Goal: Task Accomplishment & Management: Manage account settings

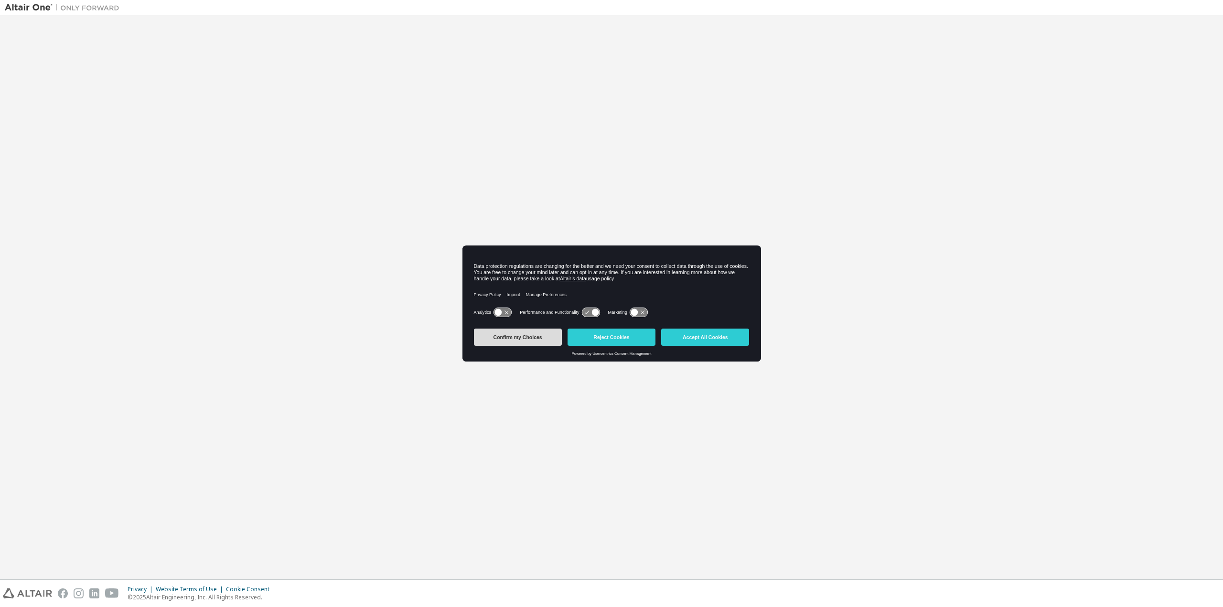
click at [516, 333] on button "Confirm my Choices" at bounding box center [518, 337] width 88 height 17
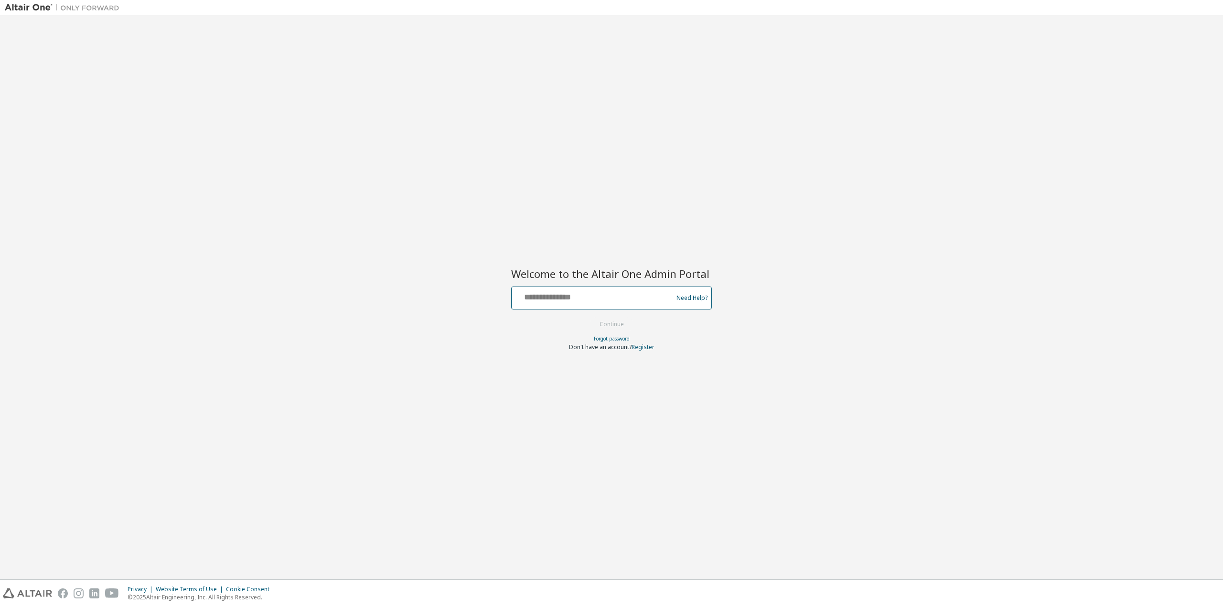
click at [579, 301] on input "text" at bounding box center [594, 296] width 156 height 14
paste input "**********"
type input "**********"
click at [590, 317] on button "Continue" at bounding box center [612, 324] width 44 height 14
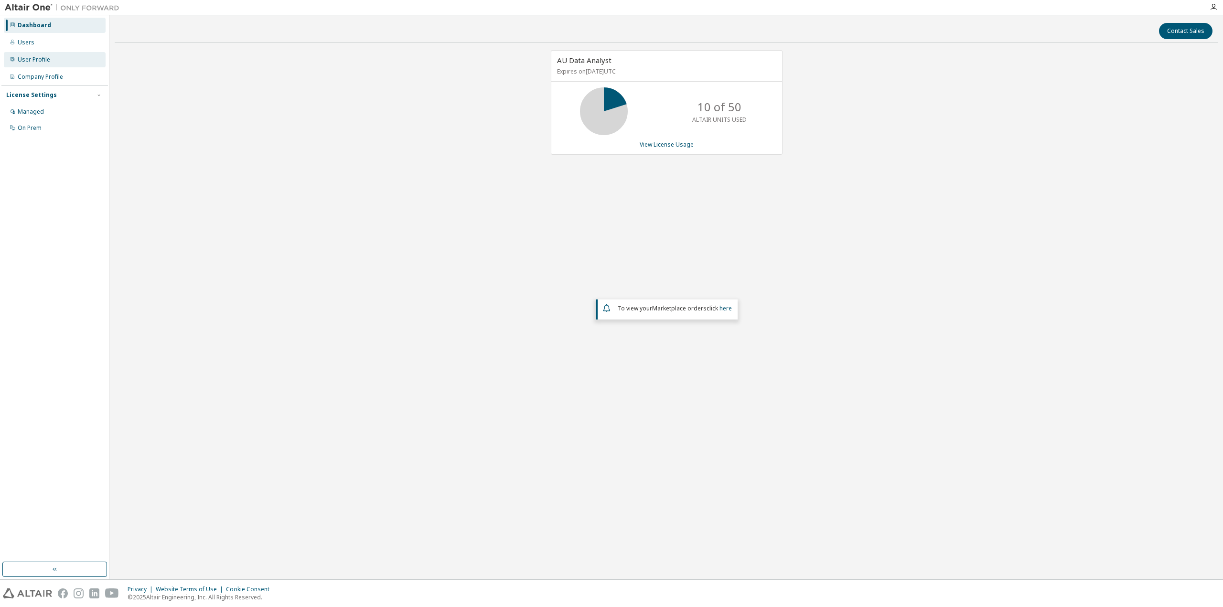
click at [50, 59] on div "User Profile" at bounding box center [55, 59] width 102 height 15
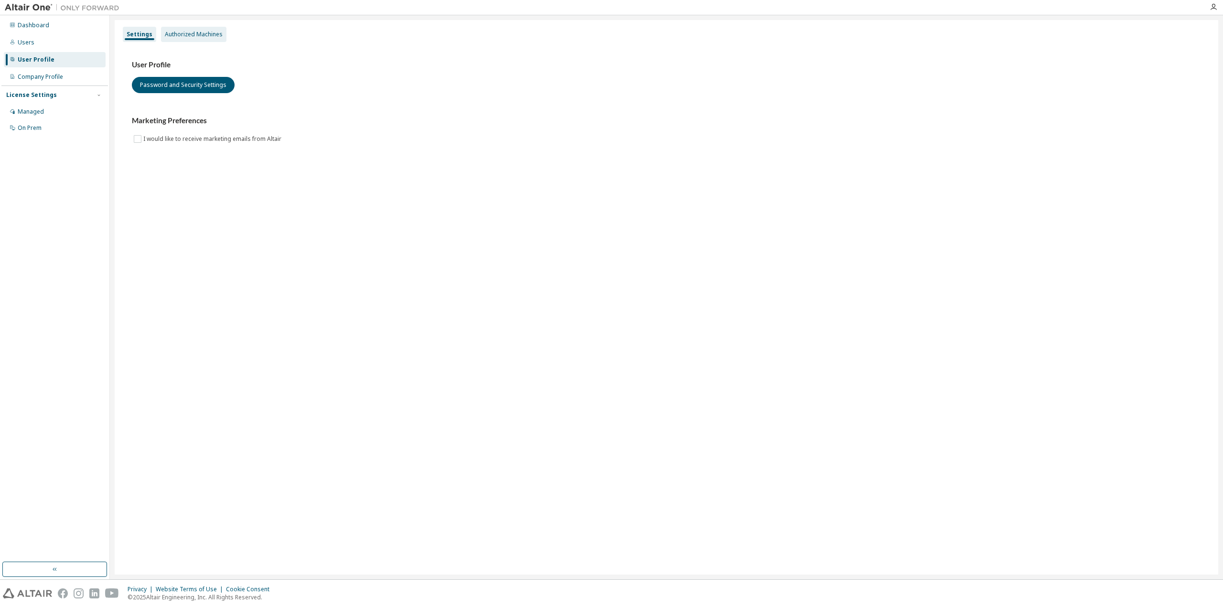
click at [169, 37] on div "Authorized Machines" at bounding box center [194, 35] width 58 height 8
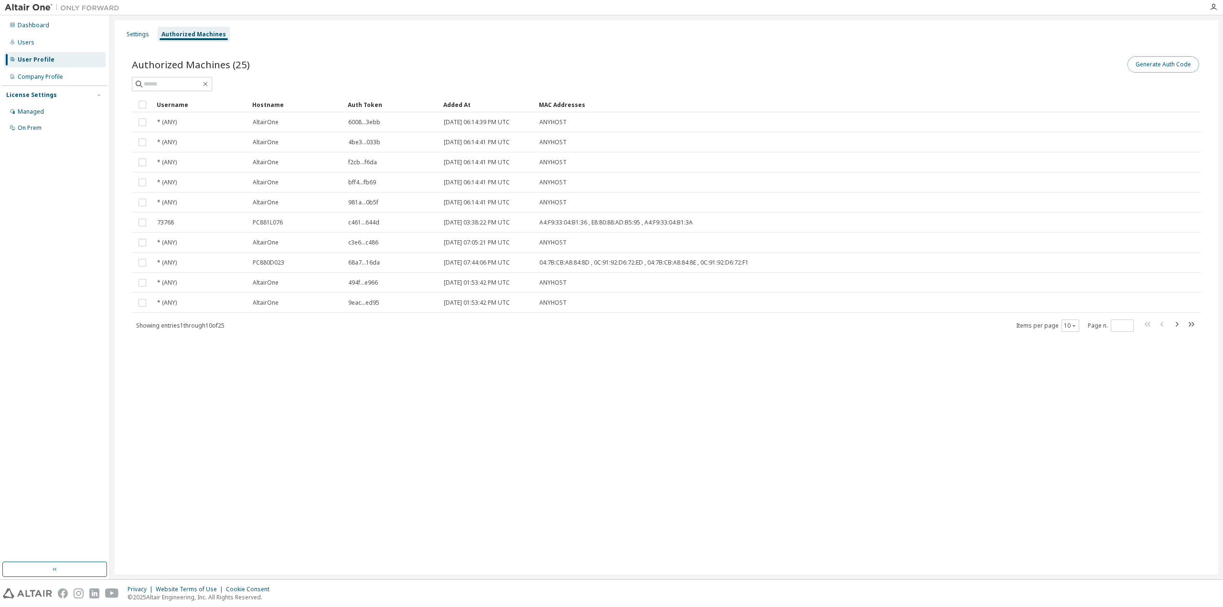
click at [1166, 65] on button "Generate Auth Code" at bounding box center [1164, 64] width 72 height 16
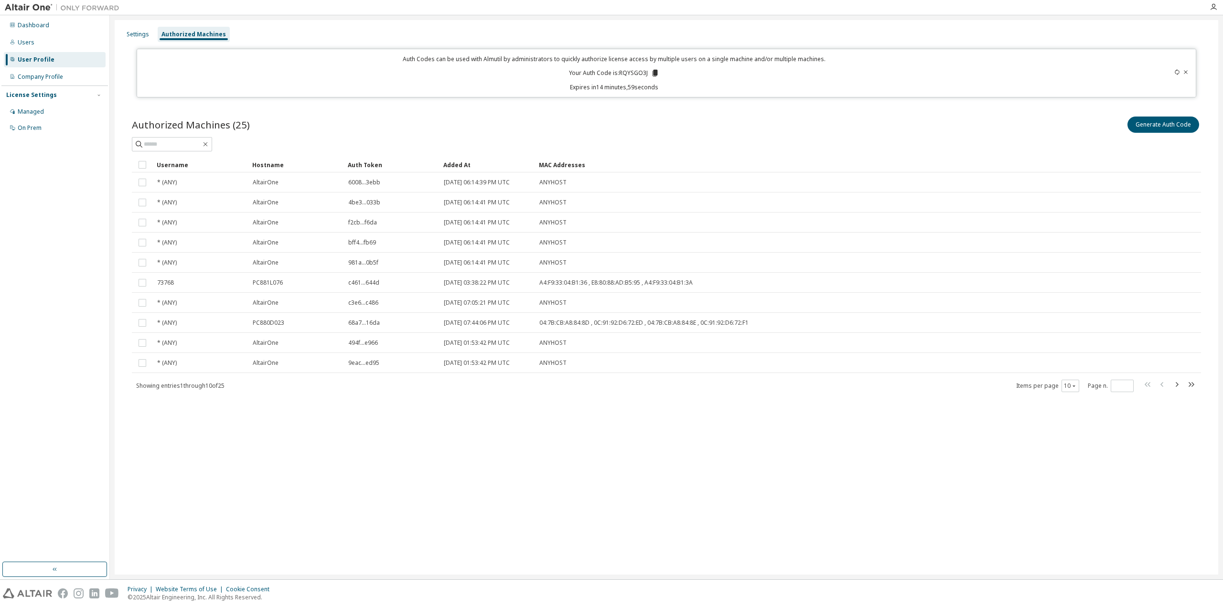
click at [638, 71] on p "Your Auth Code is: RQYSGO3J" at bounding box center [614, 73] width 90 height 9
click at [637, 71] on p "Your Auth Code is: RQYSGO3J" at bounding box center [614, 73] width 90 height 9
copy p "RQYSGO3J"
click at [1175, 126] on button "Generate Auth Code" at bounding box center [1164, 125] width 72 height 16
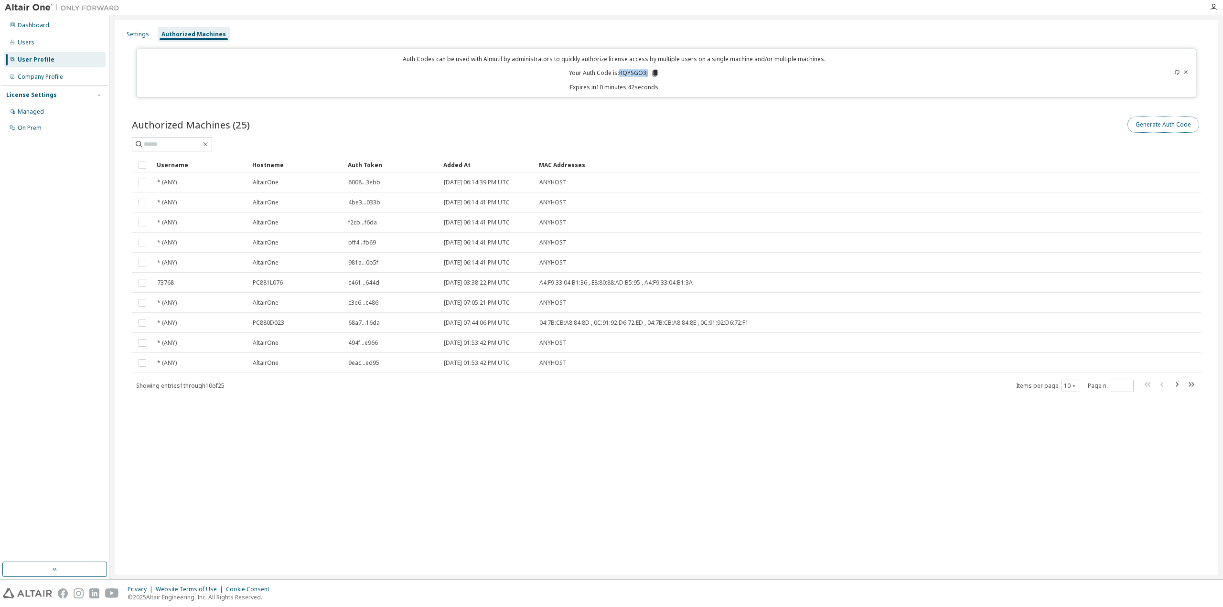
click at [1148, 124] on button "Generate Auth Code" at bounding box center [1164, 125] width 72 height 16
click at [1186, 70] on icon at bounding box center [1186, 72] width 6 height 6
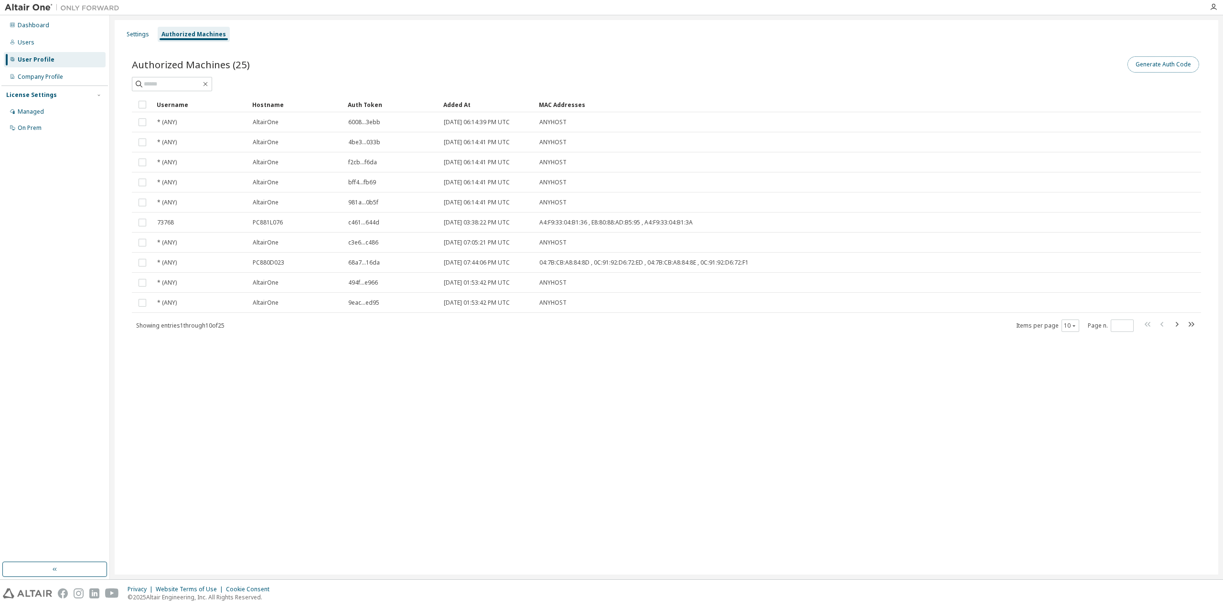
click at [1159, 62] on button "Generate Auth Code" at bounding box center [1164, 64] width 72 height 16
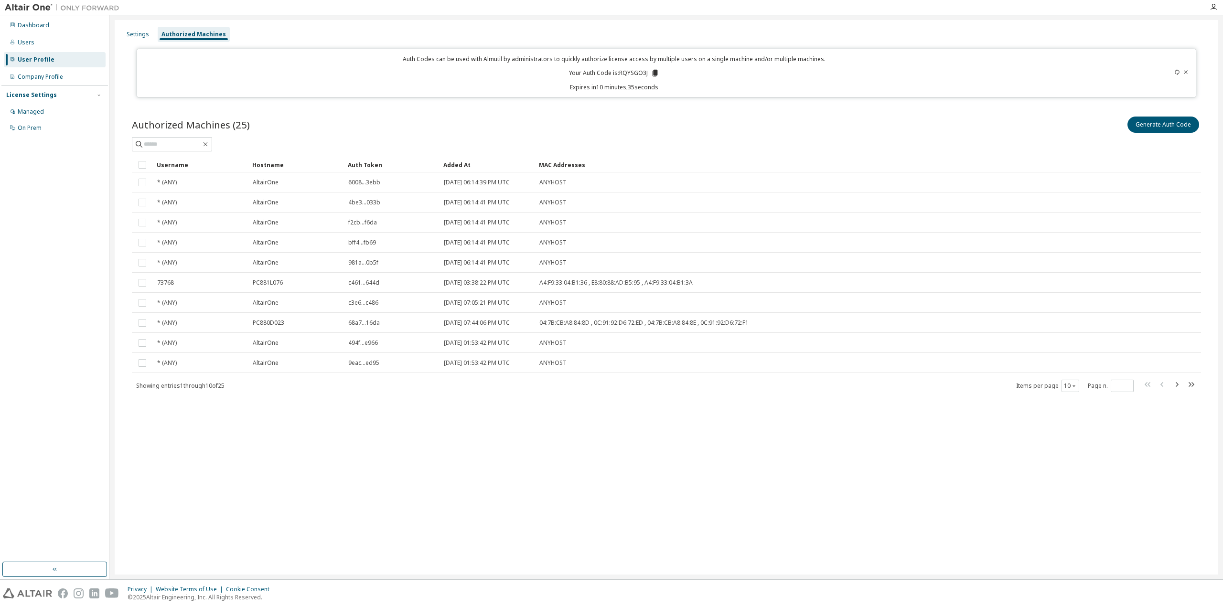
click at [1175, 71] on icon at bounding box center [1177, 72] width 6 height 6
